Goal: Consume media (video, audio): Consume media (video, audio)

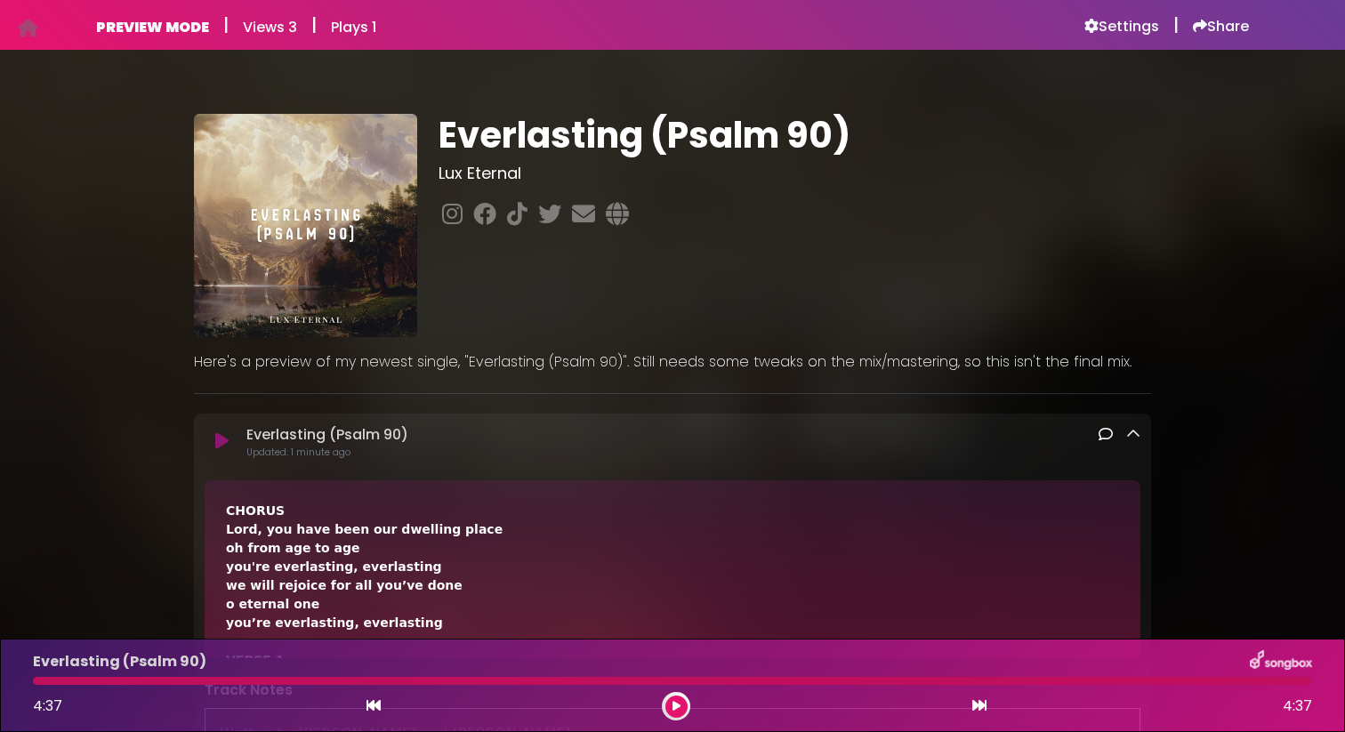
scroll to position [687, 0]
